Goal: Task Accomplishment & Management: Manage account settings

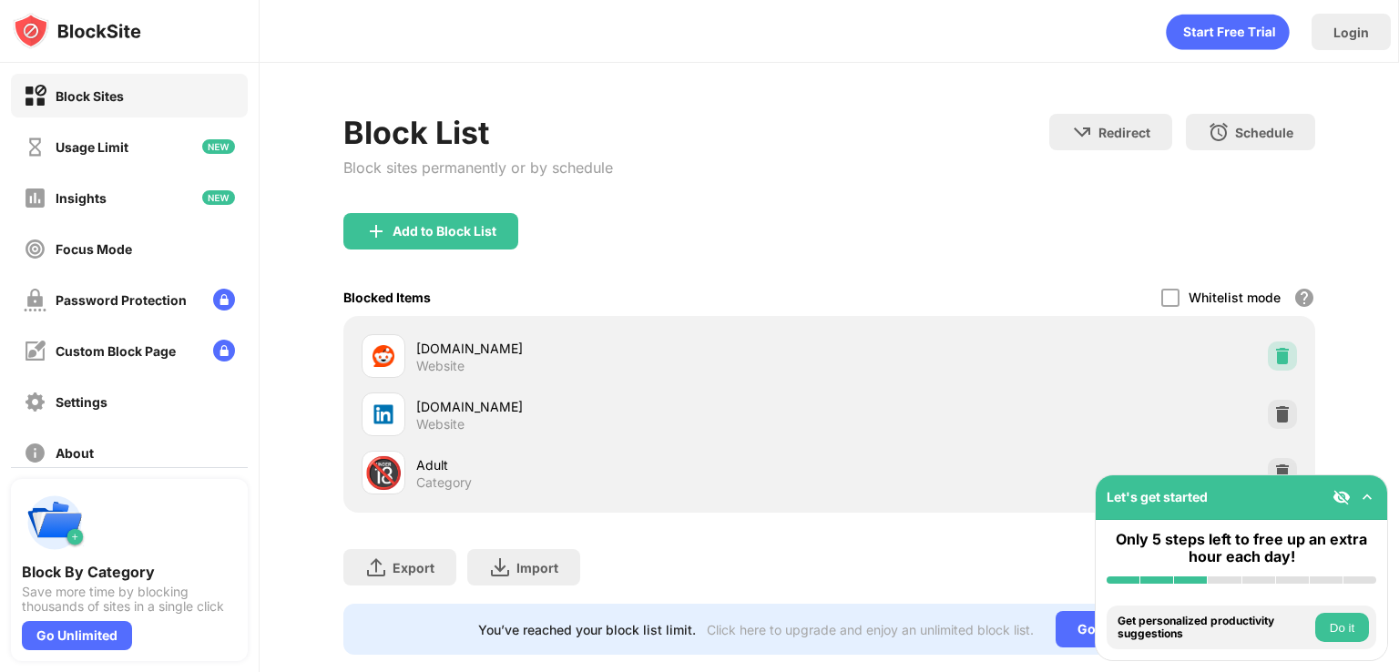
click at [1273, 360] on img at bounding box center [1282, 356] width 18 height 18
